Goal: Transaction & Acquisition: Download file/media

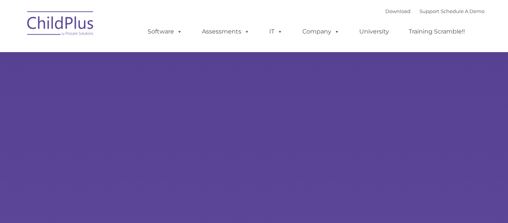
type input ""
select select "MEDIUM"
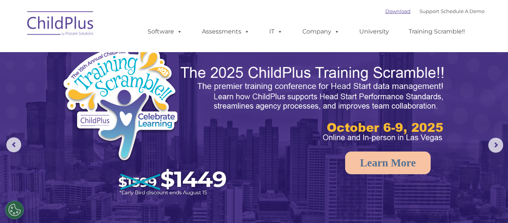
click at [390, 10] on link "Download" at bounding box center [397, 11] width 25 height 6
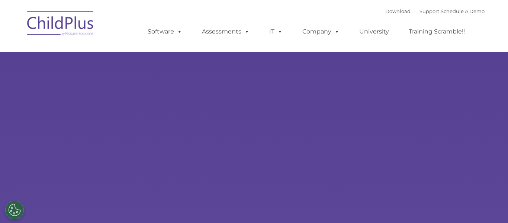
select select "MEDIUM"
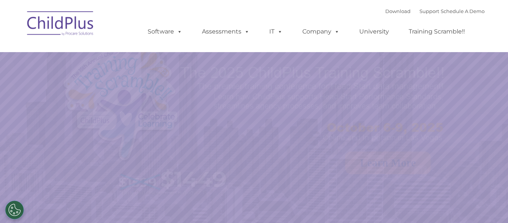
select select "MEDIUM"
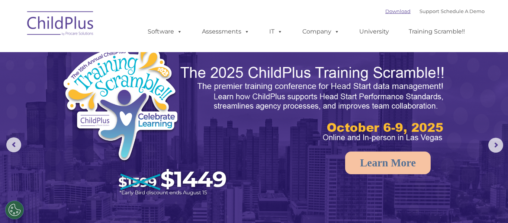
click at [390, 12] on link "Download" at bounding box center [397, 11] width 25 height 6
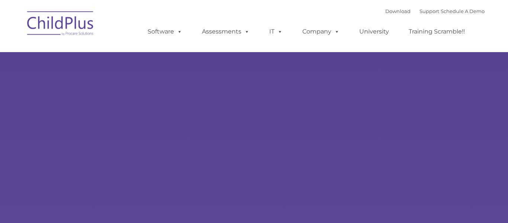
type input ""
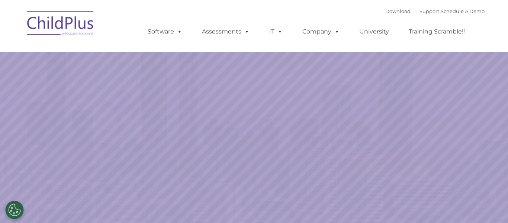
select select "MEDIUM"
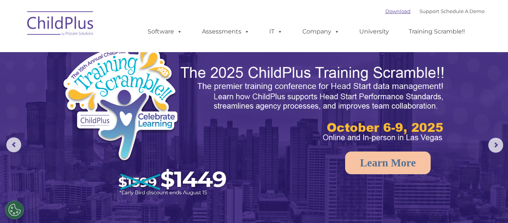
click at [396, 11] on link "Download" at bounding box center [397, 11] width 25 height 6
